Goal: Information Seeking & Learning: Learn about a topic

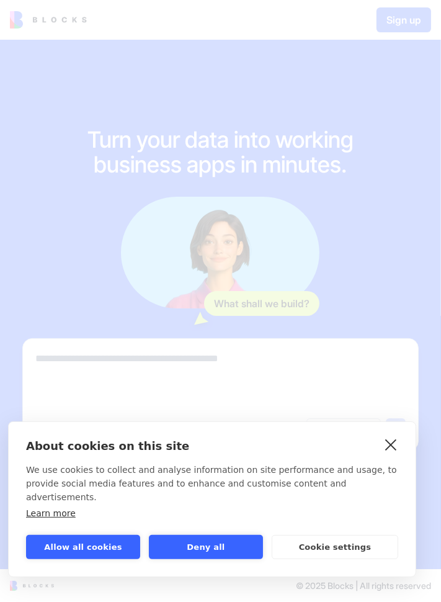
click at [391, 454] on link "close" at bounding box center [391, 444] width 19 height 20
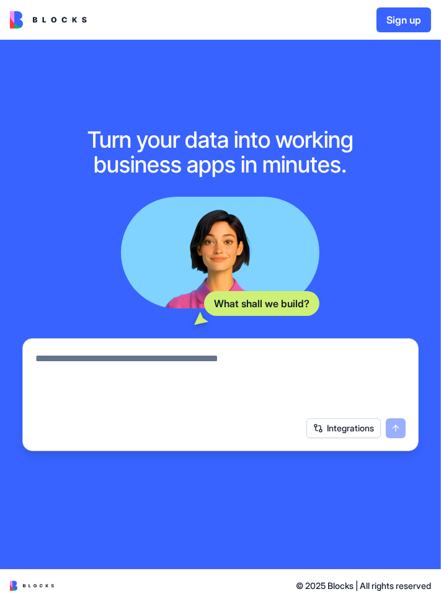
click at [52, 16] on img at bounding box center [48, 19] width 77 height 17
click at [25, 27] on img at bounding box center [48, 19] width 77 height 17
click at [67, 25] on img at bounding box center [48, 19] width 77 height 17
